Goal: Information Seeking & Learning: Learn about a topic

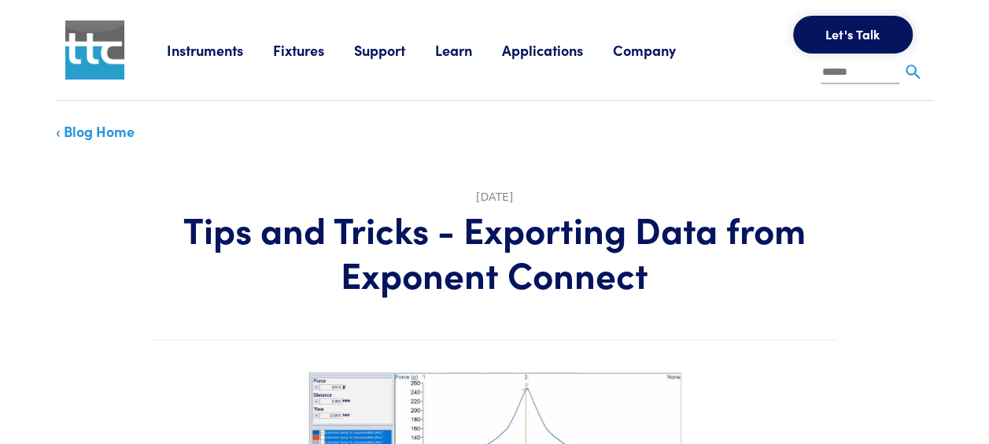
click at [104, 132] on link "‹ Blog Home" at bounding box center [95, 131] width 79 height 20
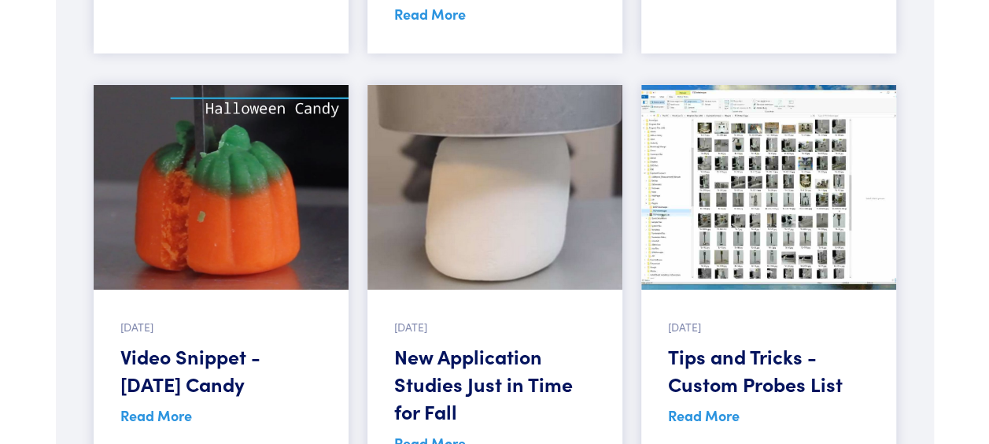
scroll to position [2656, 0]
click at [221, 343] on h5 "Video Snippet - [DATE] Candy" at bounding box center [220, 369] width 201 height 55
click at [208, 220] on img at bounding box center [221, 186] width 255 height 205
click at [143, 404] on link "Read More" at bounding box center [156, 414] width 72 height 20
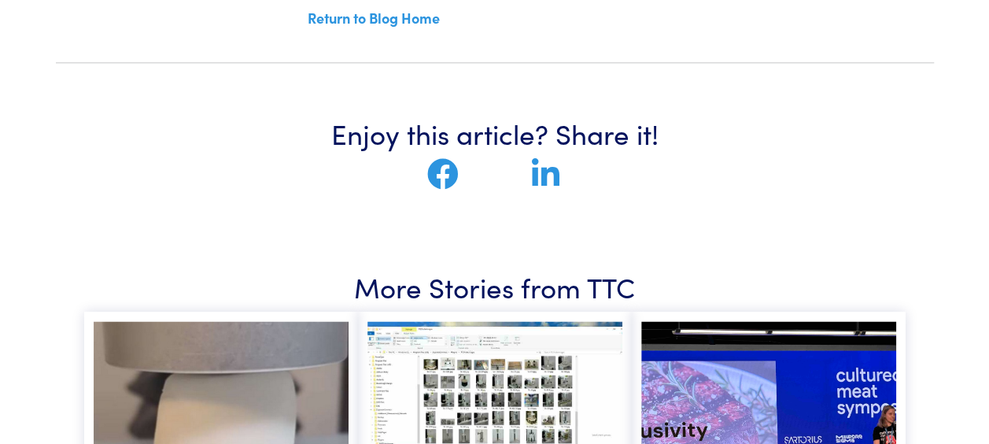
scroll to position [966, 0]
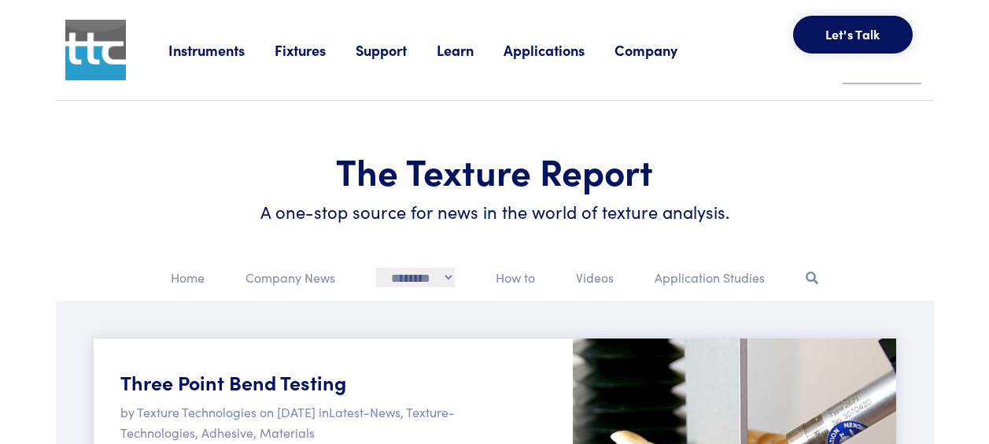
scroll to position [3097, 0]
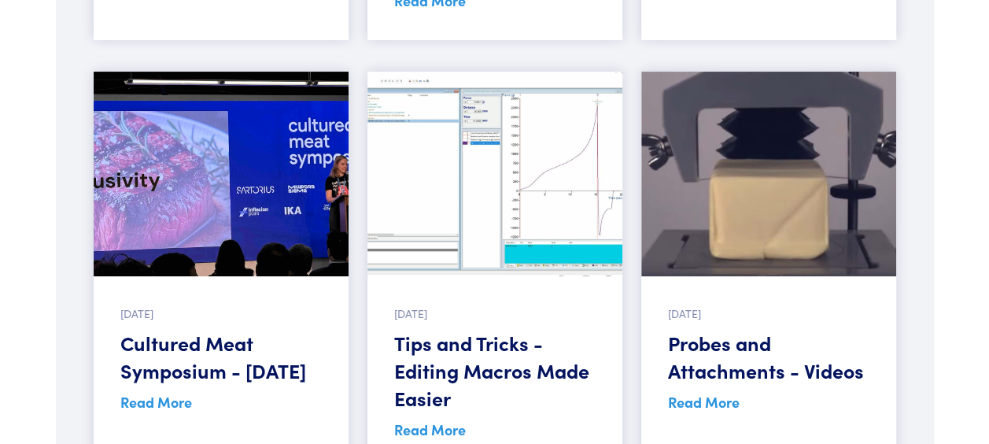
click at [518, 329] on h5 "Tips and Tricks - Editing Macros Made Easier" at bounding box center [494, 370] width 201 height 83
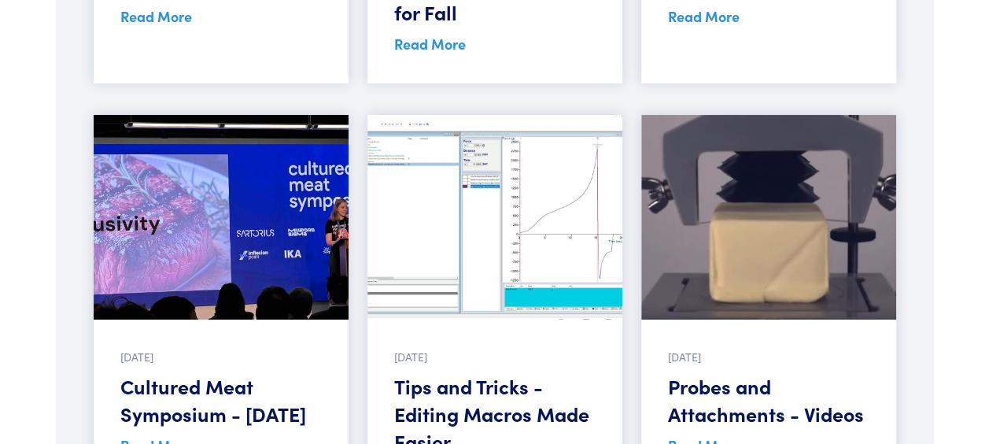
scroll to position [2767, 0]
